Goal: Communication & Community: Answer question/provide support

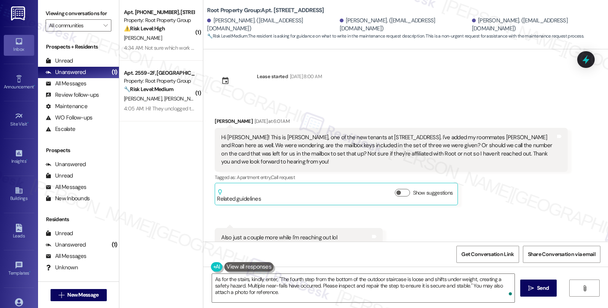
scroll to position [1621, 0]
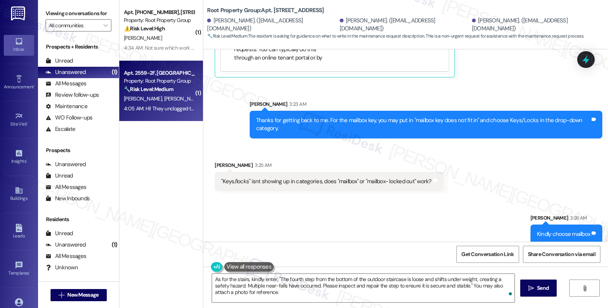
click at [137, 96] on span "[PERSON_NAME]" at bounding box center [144, 98] width 40 height 7
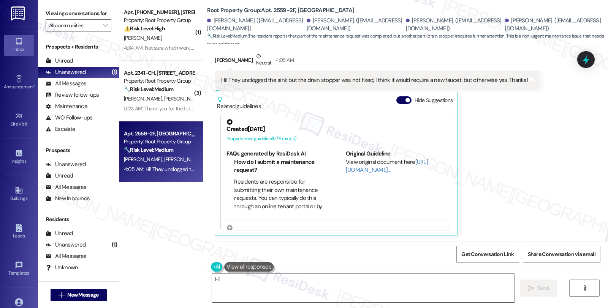
scroll to position [110, 0]
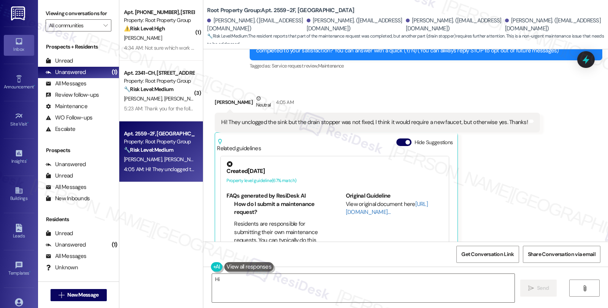
click at [215, 101] on div "[PERSON_NAME] Neutral 4:05 AM" at bounding box center [377, 104] width 325 height 19
click at [215, 106] on div "[PERSON_NAME] Neutral 4:05 AM" at bounding box center [377, 104] width 325 height 19
drag, startPoint x: 209, startPoint y: 100, endPoint x: 246, endPoint y: 104, distance: 37.5
click at [246, 104] on div "Received via SMS [PERSON_NAME] Neutral 4:05 AM Hi! They unclogged the sink but …" at bounding box center [377, 187] width 336 height 196
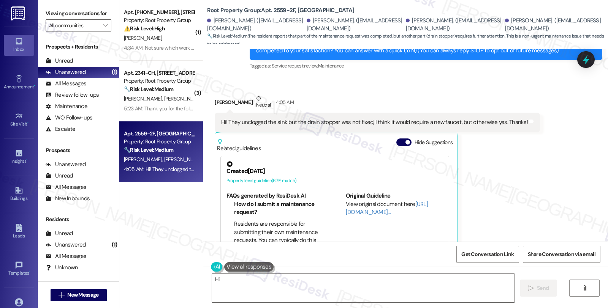
copy div "[PERSON_NAME]"
click at [215, 103] on div "[PERSON_NAME] Neutral 4:05 AM" at bounding box center [377, 104] width 325 height 19
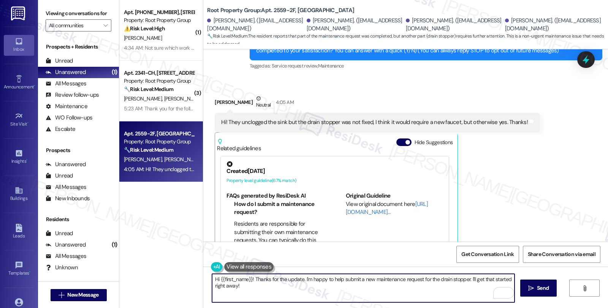
drag, startPoint x: 215, startPoint y: 280, endPoint x: 248, endPoint y: 281, distance: 33.1
click at [248, 281] on textarea "Hi {{first_name}}! Thanks for the update. I'm happy to help submit a new mainte…" at bounding box center [363, 288] width 302 height 28
paste textarea "[PERSON_NAME]"
drag, startPoint x: 281, startPoint y: 279, endPoint x: 309, endPoint y: 284, distance: 28.2
click at [309, 284] on textarea "Hi [PERSON_NAME], thanks for the update. I'm happy to help submit a new mainten…" at bounding box center [363, 288] width 302 height 28
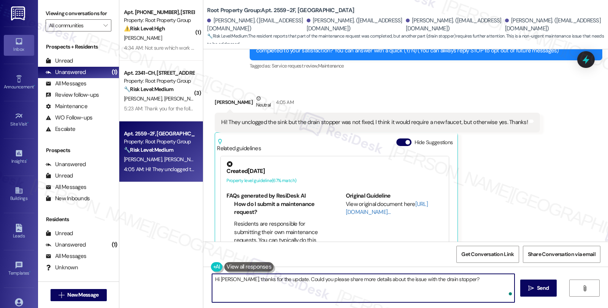
type textarea "Hi [PERSON_NAME], thanks for the update. Could you please share more details ab…"
click at [371, 280] on textarea "Hi [PERSON_NAME], thanks for the update. Could you please share more details ab…" at bounding box center [363, 288] width 302 height 28
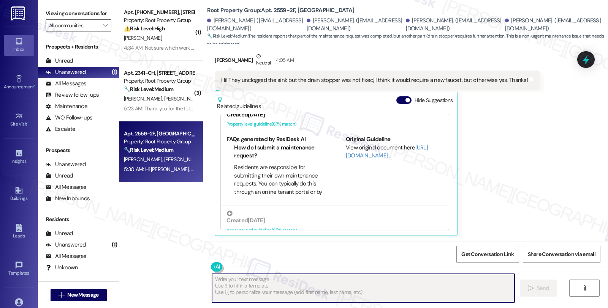
scroll to position [24, 0]
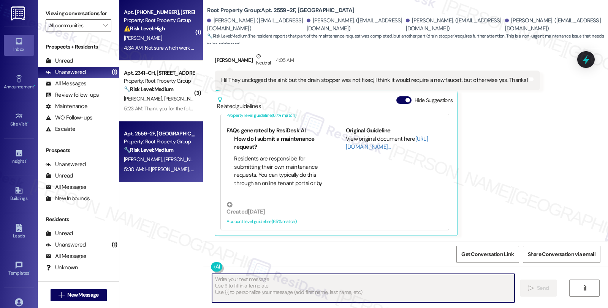
click at [171, 32] on div "⚠️ Risk Level: High The resident indicates that a dryer repair was not fully co…" at bounding box center [159, 29] width 70 height 8
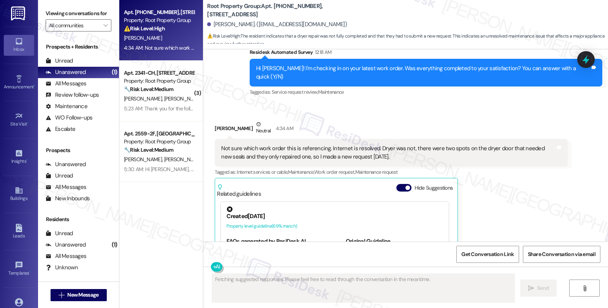
scroll to position [624, 0]
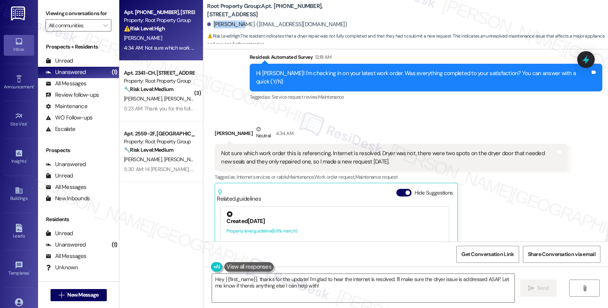
drag, startPoint x: 213, startPoint y: 25, endPoint x: 234, endPoint y: 27, distance: 21.3
click at [234, 27] on div "[PERSON_NAME]. ([EMAIL_ADDRESS][DOMAIN_NAME])" at bounding box center [277, 25] width 140 height 8
copy div "[PERSON_NAME]"
click at [325, 289] on textarea "Hey {{first_name}}, thanks for the update! I'm glad to hear the internet is res…" at bounding box center [363, 288] width 302 height 28
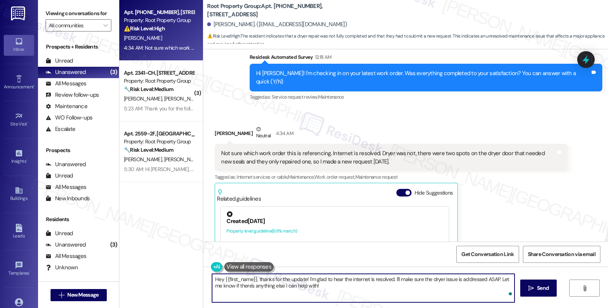
paste textarea "#36938-1"
drag, startPoint x: 254, startPoint y: 280, endPoint x: 183, endPoint y: 275, distance: 71.2
click at [183, 275] on div "Apt. [PHONE_NUMBER], [STREET_ADDRESS] Property: Root Property Group ⚠️ Risk Lev…" at bounding box center [363, 154] width 488 height 308
click at [348, 280] on textarea "Thanks for the update! I'm glad to hear the internet is resolved. I'll make sur…" at bounding box center [363, 288] width 302 height 28
click at [392, 280] on textarea "Thanks for the update! I'm glad to hear the internet is resolved. I see the wor…" at bounding box center [363, 288] width 302 height 28
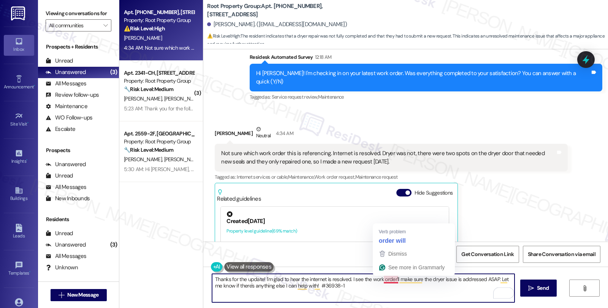
click at [390, 278] on textarea "Thanks for the update! I'm glad to hear the internet is resolved. I see the wor…" at bounding box center [363, 288] width 302 height 28
click at [314, 286] on textarea "Thanks for the update! I'm glad to hear the internet is resolved. I see the wor…" at bounding box center [363, 288] width 302 height 28
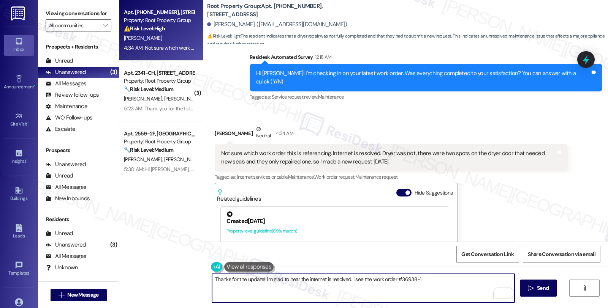
click at [422, 278] on textarea "Thanks for the update! I'm glad to hear the internet is resolved. I see the wor…" at bounding box center [363, 288] width 302 height 28
type textarea "Thanks for the update! I'm glad to hear the internet is resolved. I see the wor…"
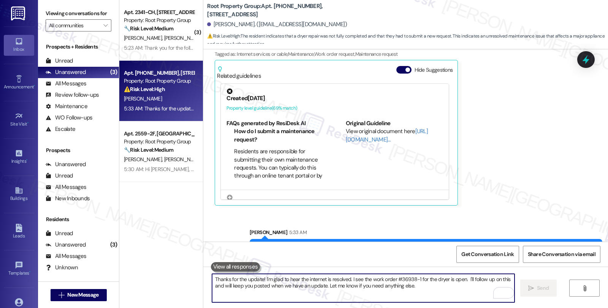
scroll to position [769, 0]
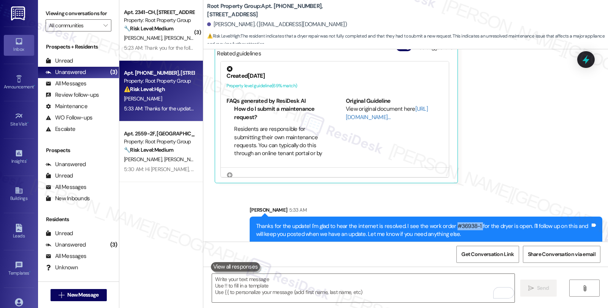
drag, startPoint x: 446, startPoint y: 217, endPoint x: 472, endPoint y: 217, distance: 25.8
click at [472, 223] on div "Thanks for the update! I'm glad to hear the internet is resolved. I see the wor…" at bounding box center [423, 231] width 334 height 16
copy div "#36938-1"
click at [585, 62] on icon at bounding box center [585, 60] width 9 height 12
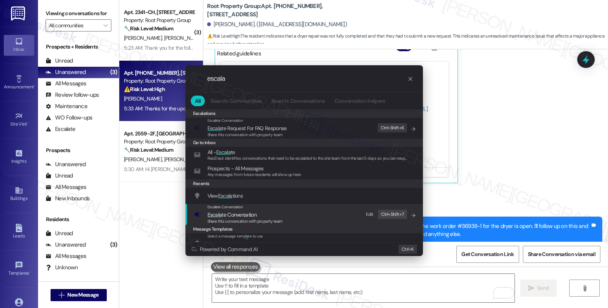
type input "escala"
click at [238, 214] on span "Escala te Conversation" at bounding box center [231, 215] width 49 height 7
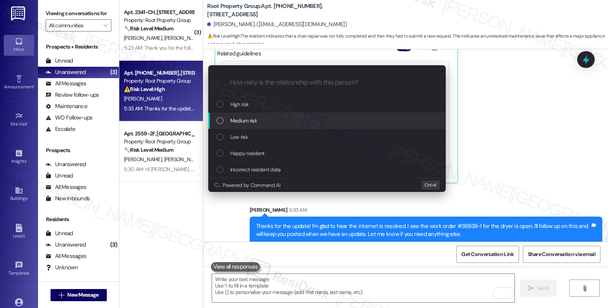
click at [242, 125] on div "Medium risk" at bounding box center [326, 121] width 237 height 16
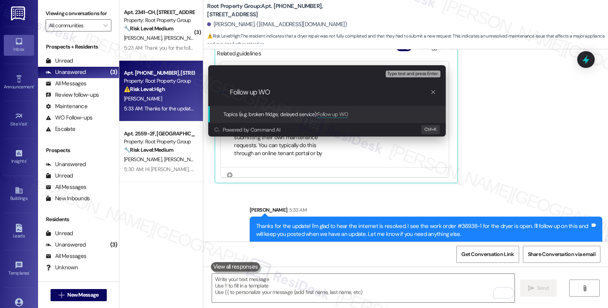
paste input "#36938-1"
type input "Follow up WO #36938-1 (dryer)"
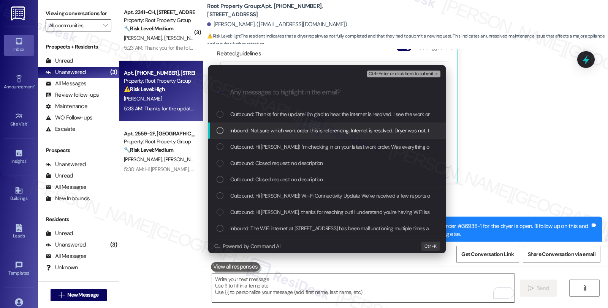
click at [242, 130] on span "Inbound: Not sure which work order this is referencing. Internet is resolved. D…" at bounding box center [465, 130] width 470 height 8
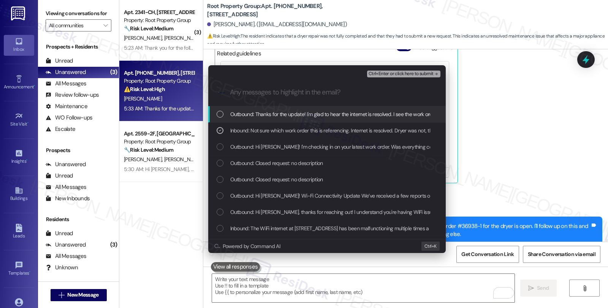
click at [393, 74] on span "Ctrl+Enter or click here to submit" at bounding box center [400, 73] width 65 height 5
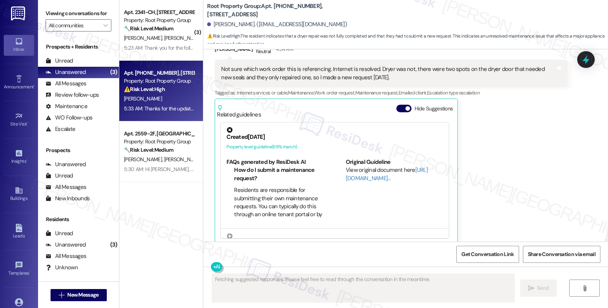
scroll to position [781, 0]
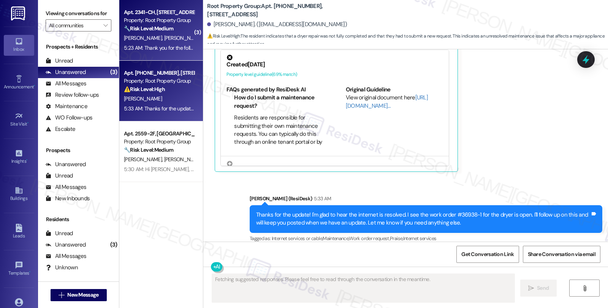
click at [164, 40] on span "[PERSON_NAME]" at bounding box center [183, 38] width 38 height 7
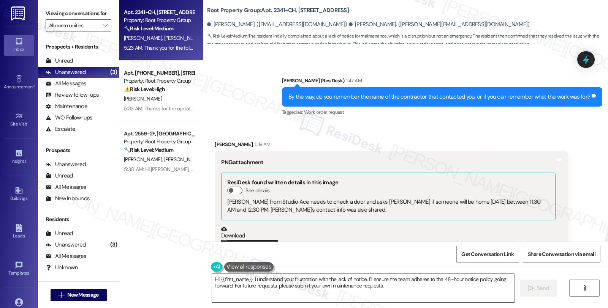
scroll to position [2505, 0]
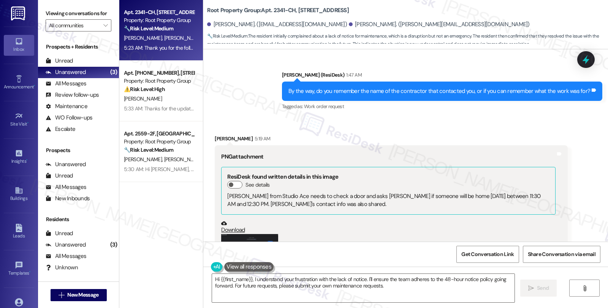
click at [237, 234] on button "Zoom image" at bounding box center [249, 256] width 57 height 44
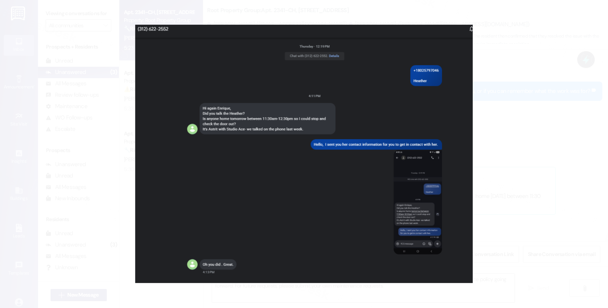
click at [495, 171] on button "Unzoom image" at bounding box center [304, 154] width 608 height 308
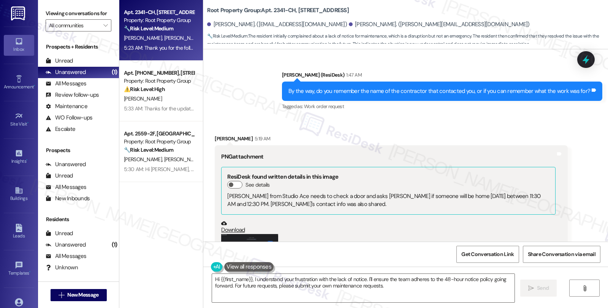
click at [543, 234] on div "(Click to zoom)" at bounding box center [388, 261] width 334 height 54
click at [229, 234] on button "Zoom image" at bounding box center [249, 256] width 57 height 44
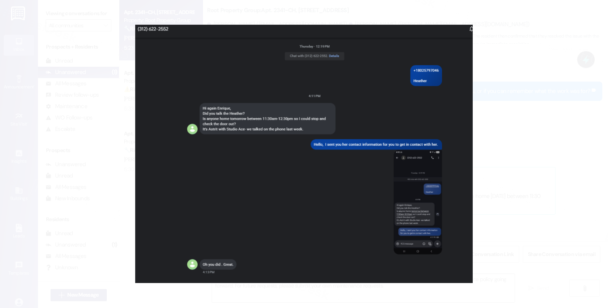
click at [413, 213] on button "Unzoom image" at bounding box center [304, 154] width 608 height 308
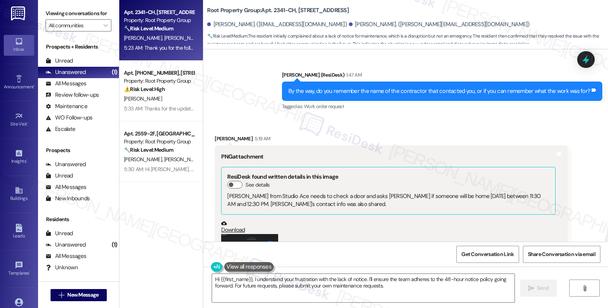
click at [244, 234] on button "Zoom image" at bounding box center [249, 256] width 57 height 44
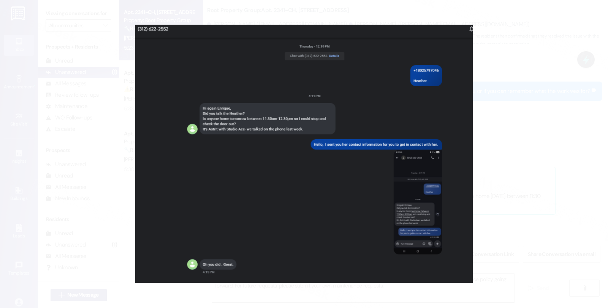
click at [537, 109] on button "Unzoom image" at bounding box center [304, 154] width 608 height 308
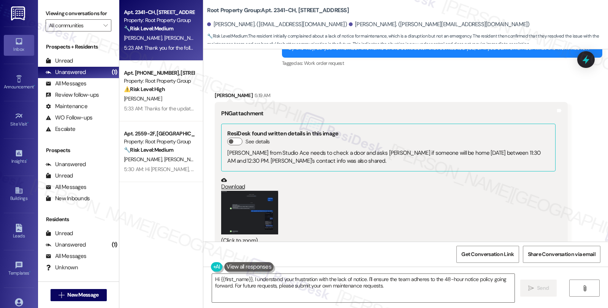
scroll to position [2674, 0]
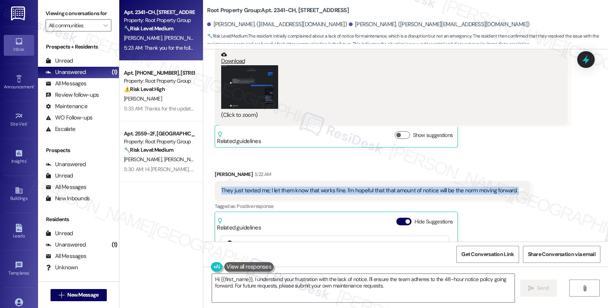
drag, startPoint x: 215, startPoint y: 142, endPoint x: 526, endPoint y: 143, distance: 310.3
click at [526, 143] on div "Received [STREET_ADDRESS][PERSON_NAME]:19 AM PNG attachment ResiDesk found writ…" at bounding box center [405, 183] width 404 height 468
copy div "They just texted me; I let them know that works fine. I'm hopeful that that amo…"
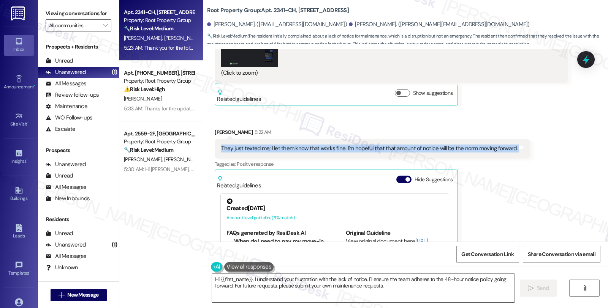
scroll to position [2801, 0]
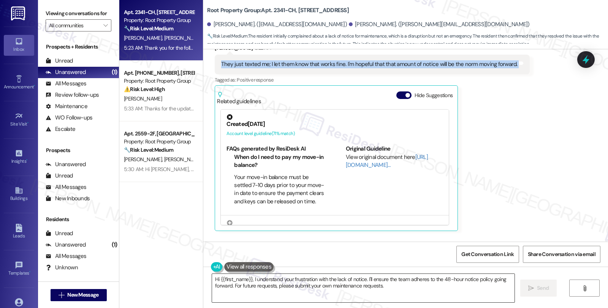
click at [212, 280] on textarea "Hi {{first_name}}, I understand your frustration with the lack of notice. I'll …" at bounding box center [363, 288] width 302 height 28
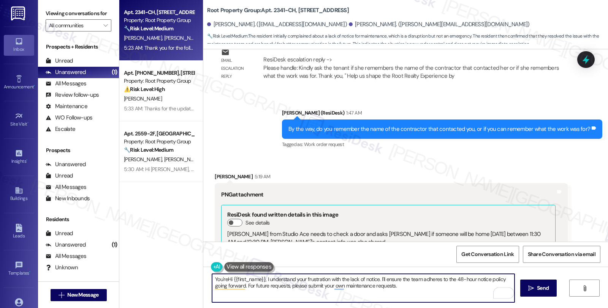
scroll to position [2463, 0]
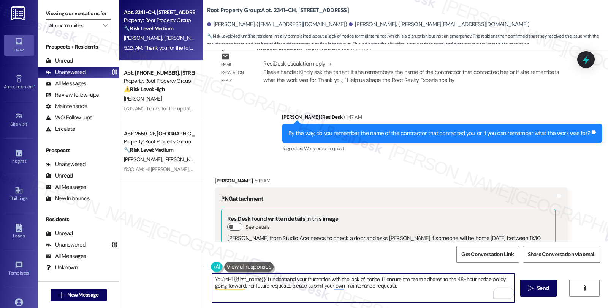
click at [215, 177] on div "[PERSON_NAME] 5:19 AM" at bounding box center [391, 182] width 352 height 11
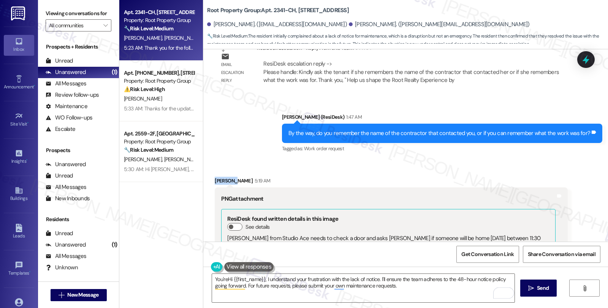
click at [215, 177] on div "[PERSON_NAME] 5:19 AM" at bounding box center [391, 182] width 352 height 11
copy div "[PERSON_NAME]"
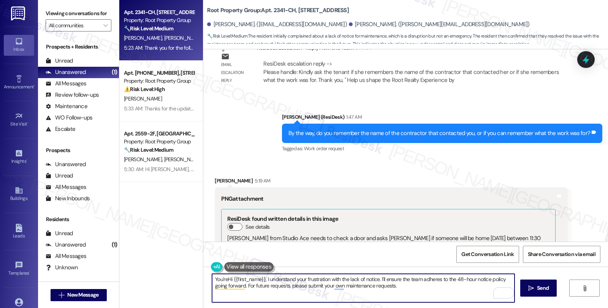
click at [212, 275] on textarea "You'reHi {{first_name}}, I understand your frustration with the lack of notice.…" at bounding box center [363, 288] width 302 height 28
paste textarea "[PERSON_NAME]"
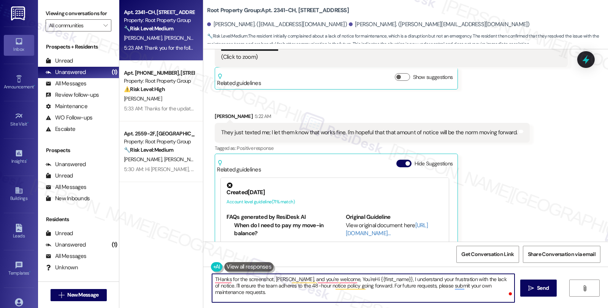
scroll to position [2801, 0]
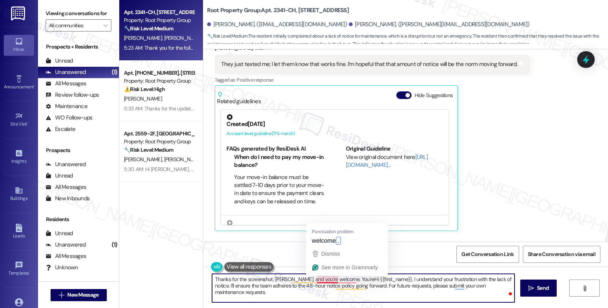
click at [331, 281] on textarea "Thanks for the screenshot, [PERSON_NAME], and you're welcome, You'reHi {{first_…" at bounding box center [363, 288] width 302 height 28
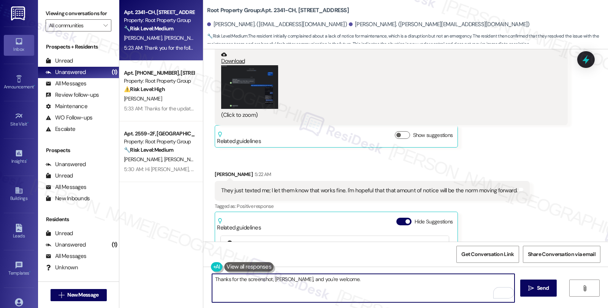
scroll to position [169, 0]
type textarea "Thanks for the screenshot, [PERSON_NAME], and you're welcome. It's always a ple…"
click at [530, 288] on icon "" at bounding box center [531, 289] width 6 height 6
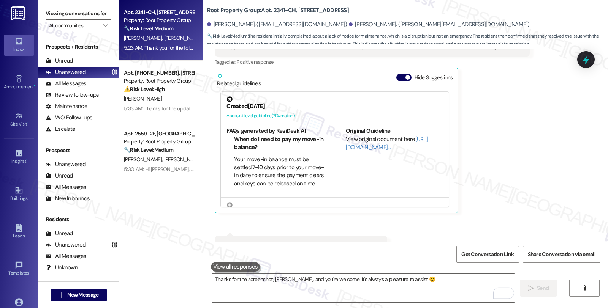
scroll to position [2854, 0]
